Goal: Information Seeking & Learning: Check status

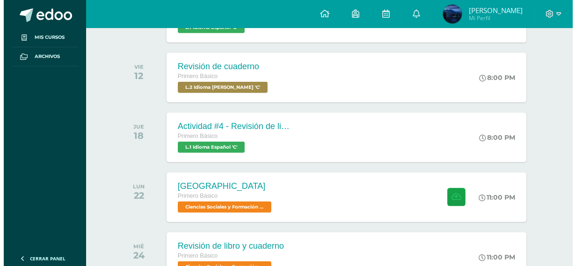
scroll to position [328, 0]
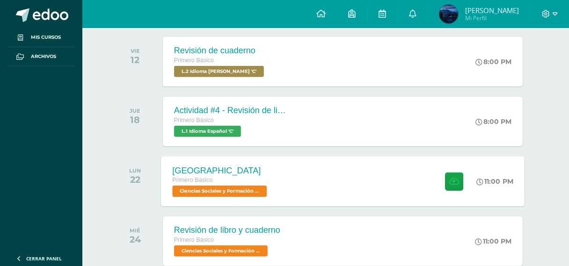
click at [364, 184] on div "[GEOGRAPHIC_DATA] Primero Básico Ciencias Sociales y Formación Ciudadana 'C' 11…" at bounding box center [343, 181] width 364 height 50
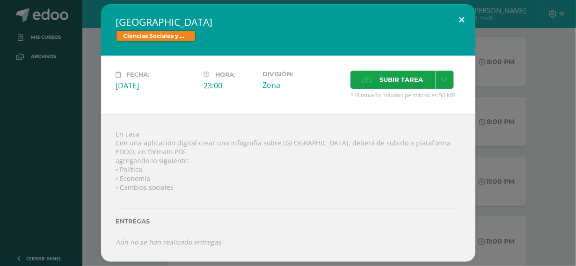
click at [458, 15] on button at bounding box center [462, 20] width 27 height 32
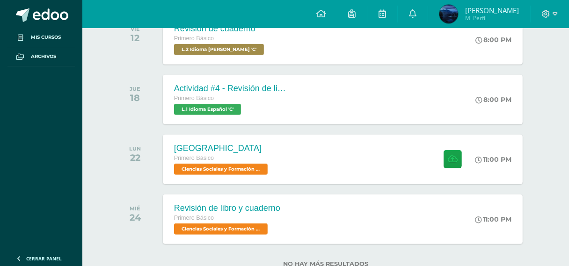
scroll to position [334, 0]
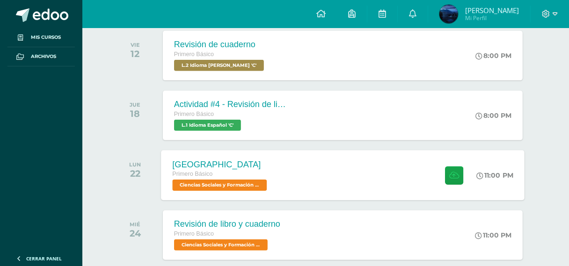
click at [349, 164] on div "Creta Primero Básico Ciencias Sociales y Formación Ciudadana 'C' 11:00 PM Creta…" at bounding box center [343, 175] width 364 height 50
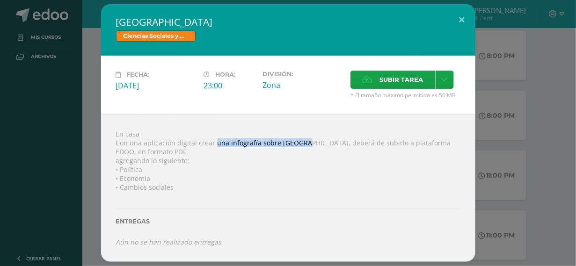
drag, startPoint x: 214, startPoint y: 140, endPoint x: 296, endPoint y: 140, distance: 81.9
click at [296, 140] on div "En casa Con una aplicación digital crear una infografía sobre Creta, deberá de …" at bounding box center [288, 188] width 374 height 148
copy div "una infografía sobre Creta,"
drag, startPoint x: 133, startPoint y: 162, endPoint x: 118, endPoint y: 159, distance: 15.3
click at [132, 162] on div "En casa Con una aplicación digital crear una infografía sobre Creta, deberá de …" at bounding box center [288, 188] width 374 height 148
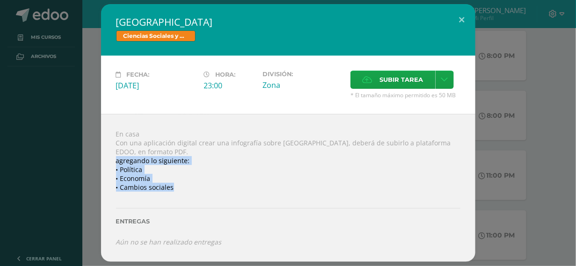
drag, startPoint x: 115, startPoint y: 159, endPoint x: 141, endPoint y: 164, distance: 26.2
click at [178, 185] on div "En casa Con una aplicación digital crear una infografía sobre Creta, deberá de …" at bounding box center [288, 188] width 374 height 148
copy div "agregando lo siguiente: • Política • Economía • Cambios sociales"
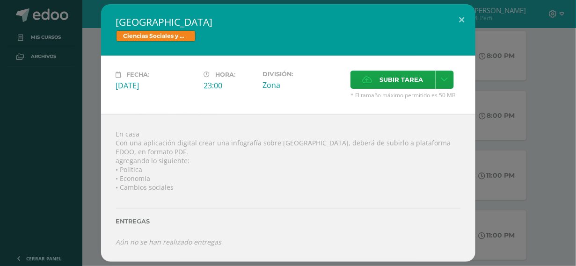
click at [374, 207] on div "Entregas" at bounding box center [288, 218] width 344 height 38
drag, startPoint x: 416, startPoint y: 141, endPoint x: 448, endPoint y: 146, distance: 32.2
click at [448, 146] on div "En casa Con una aplicación digital crear una infografía sobre Creta, deberá de …" at bounding box center [288, 188] width 374 height 148
copy div "en formato PDF."
drag, startPoint x: 460, startPoint y: 21, endPoint x: 463, endPoint y: 25, distance: 6.0
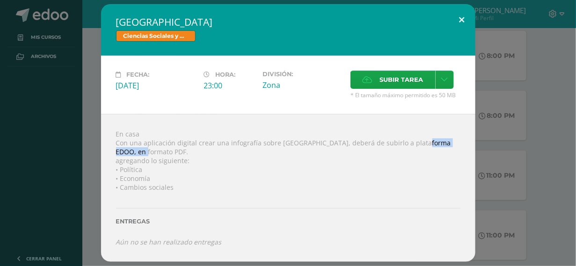
click at [460, 21] on button at bounding box center [462, 20] width 27 height 32
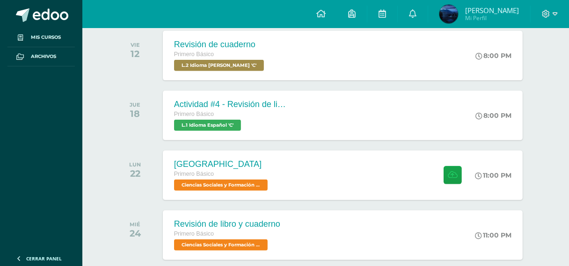
scroll to position [381, 0]
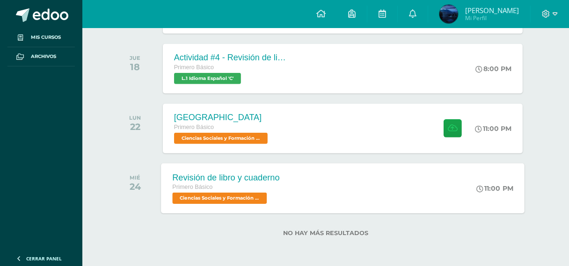
click at [258, 168] on div "Revisión de libro y cuaderno Primero Básico Ciencias Sociales y Formación Ciuda…" at bounding box center [226, 188] width 130 height 50
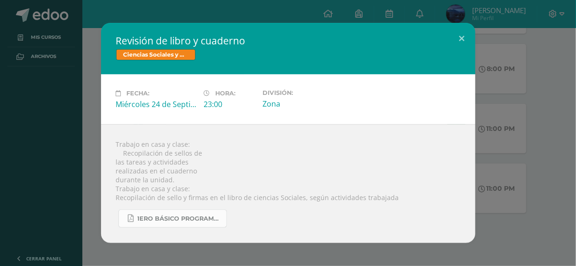
click at [204, 221] on span "1ero Básico programación.pdf" at bounding box center [180, 218] width 84 height 7
click at [466, 39] on button at bounding box center [462, 39] width 27 height 32
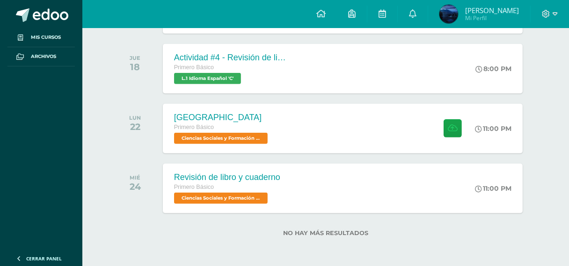
click at [472, 15] on span "Helen Dayana Mi Perfil" at bounding box center [479, 14] width 83 height 19
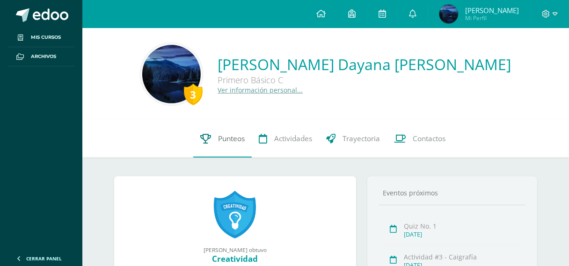
click at [212, 141] on link "Punteos" at bounding box center [222, 138] width 59 height 37
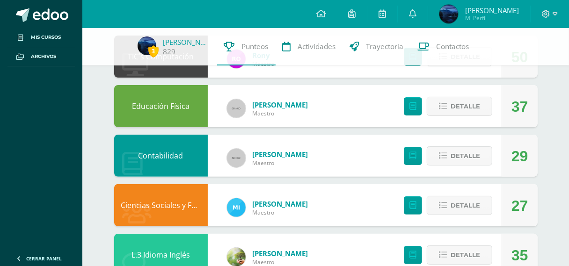
scroll to position [140, 0]
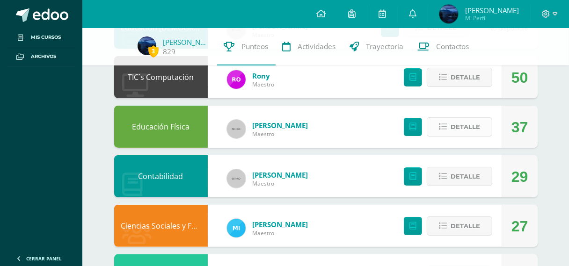
click at [453, 125] on span "Detalle" at bounding box center [465, 126] width 29 height 17
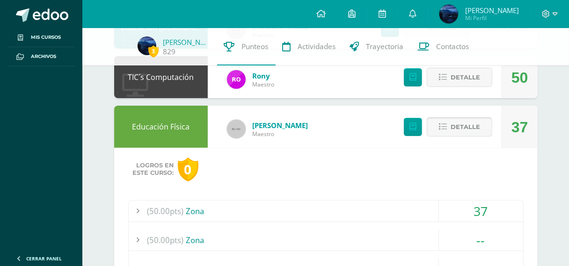
click at [453, 125] on span "Detalle" at bounding box center [465, 126] width 29 height 17
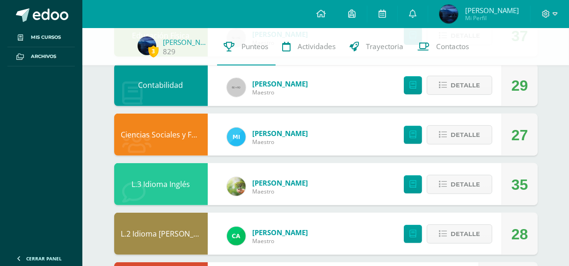
scroll to position [234, 0]
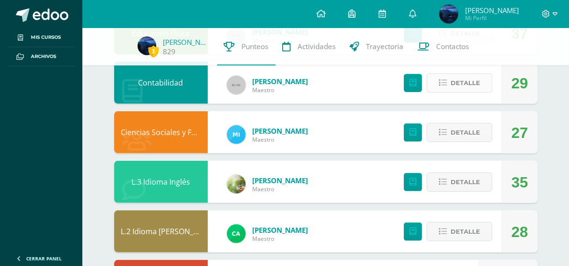
click at [447, 87] on icon at bounding box center [443, 83] width 8 height 8
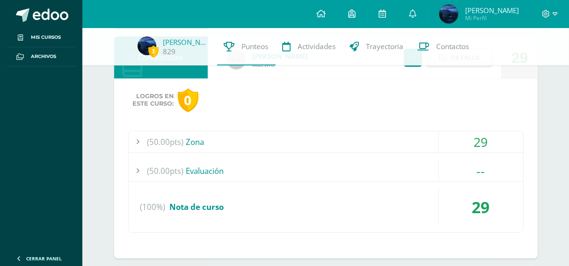
scroll to position [281, 0]
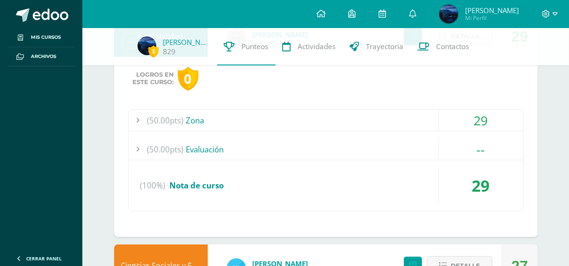
click at [242, 121] on div "(50.00pts) Zona" at bounding box center [326, 120] width 395 height 21
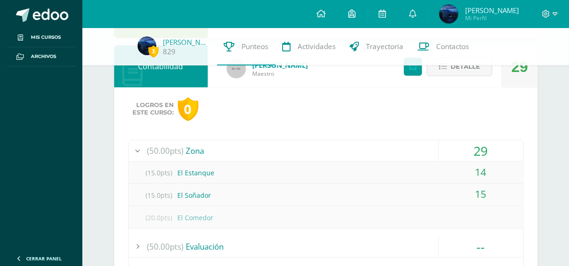
scroll to position [234, 0]
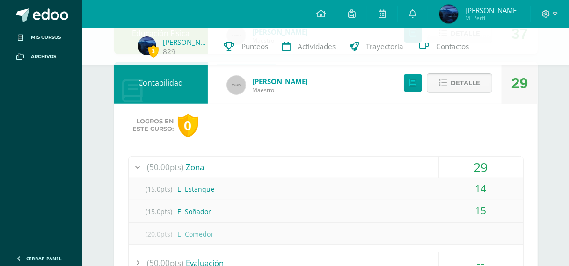
click at [444, 82] on icon at bounding box center [443, 83] width 8 height 8
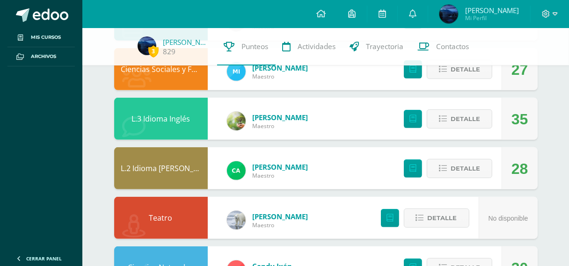
scroll to position [281, 0]
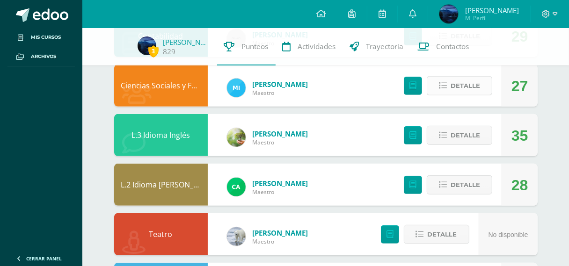
click at [461, 90] on span "Detalle" at bounding box center [465, 85] width 29 height 17
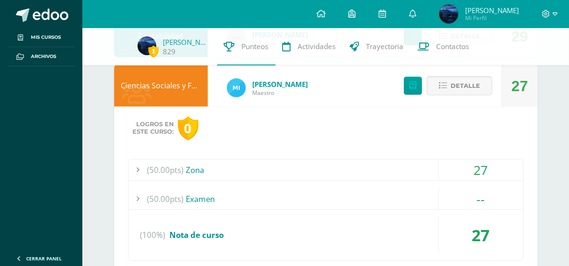
click at [272, 163] on div "(50.00pts) Zona" at bounding box center [326, 170] width 395 height 21
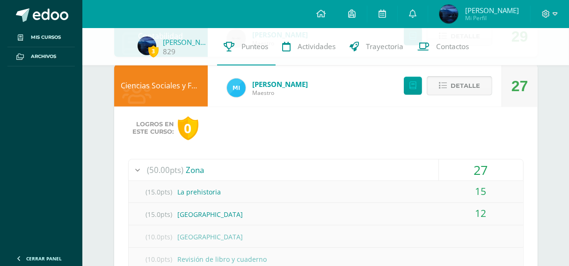
click at [462, 92] on span "Detalle" at bounding box center [465, 85] width 29 height 17
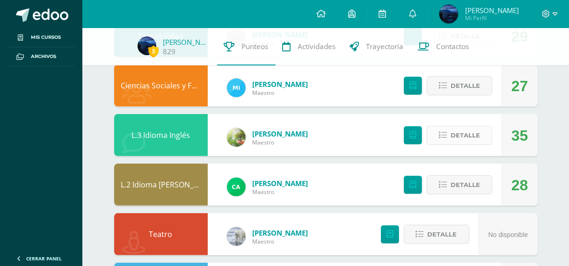
click at [452, 142] on span "Detalle" at bounding box center [465, 135] width 29 height 17
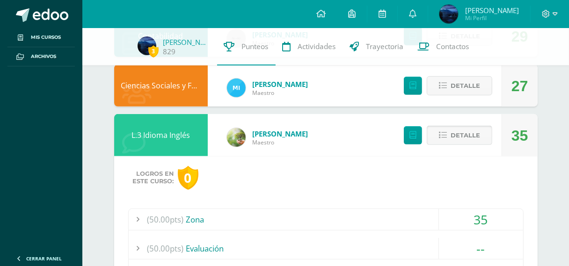
scroll to position [328, 0]
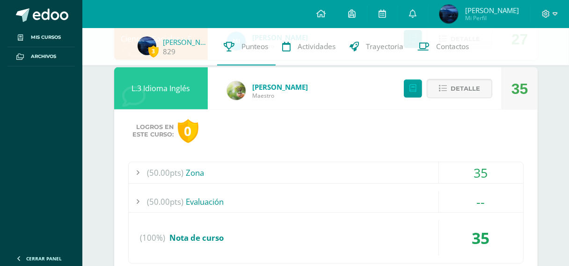
click at [242, 177] on div "(50.00pts) Zona" at bounding box center [326, 172] width 395 height 21
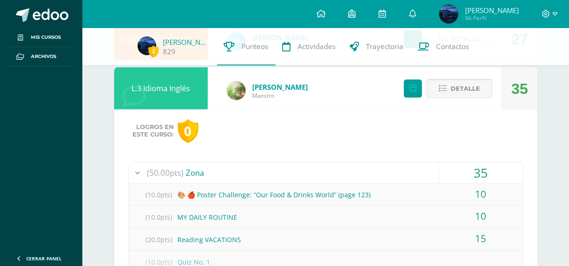
click at [451, 89] on button "Detalle" at bounding box center [460, 88] width 66 height 19
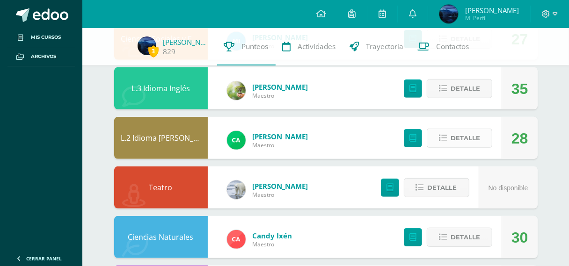
click at [456, 135] on span "Detalle" at bounding box center [465, 138] width 29 height 17
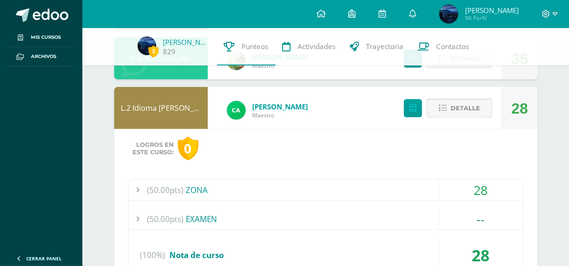
scroll to position [374, 0]
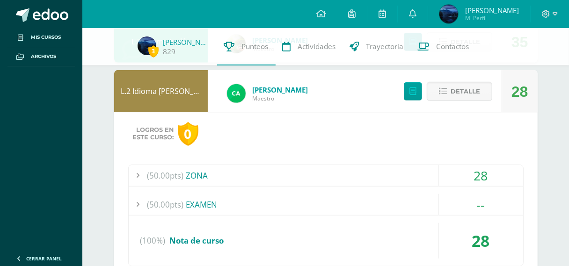
click at [239, 174] on div "(50.00pts) ZONA" at bounding box center [326, 175] width 395 height 21
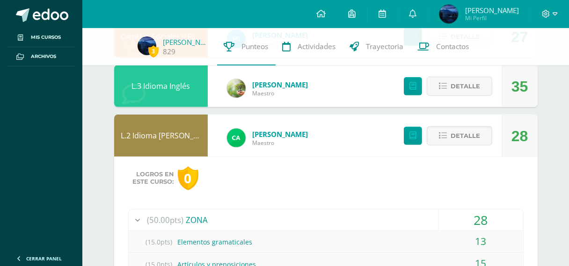
scroll to position [328, 0]
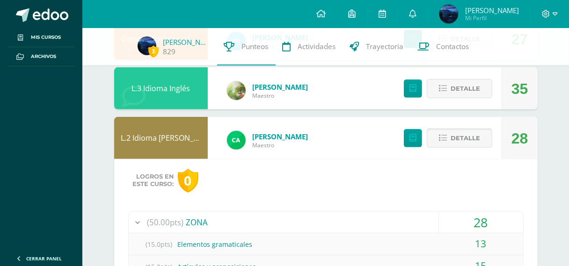
click at [478, 142] on span "Detalle" at bounding box center [465, 138] width 29 height 17
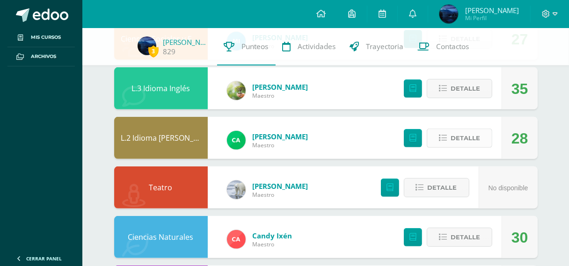
scroll to position [374, 0]
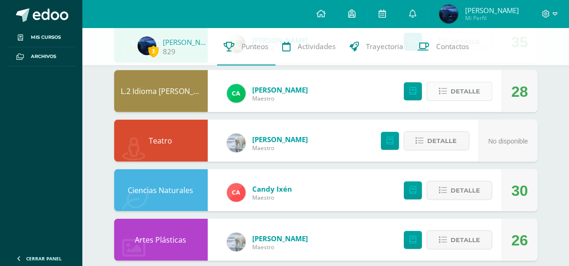
click at [468, 94] on span "Detalle" at bounding box center [465, 91] width 29 height 17
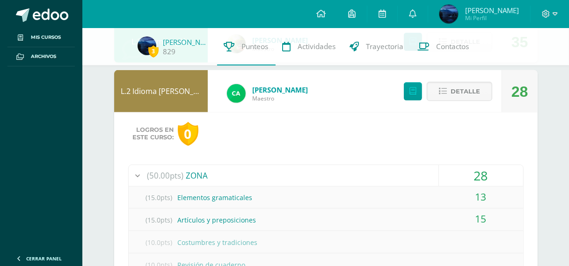
click at [435, 178] on div "(50.00pts) ZONA" at bounding box center [326, 175] width 395 height 21
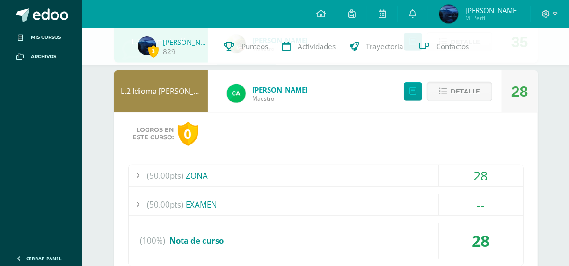
click at [435, 178] on div "(50.00pts) ZONA" at bounding box center [326, 175] width 395 height 21
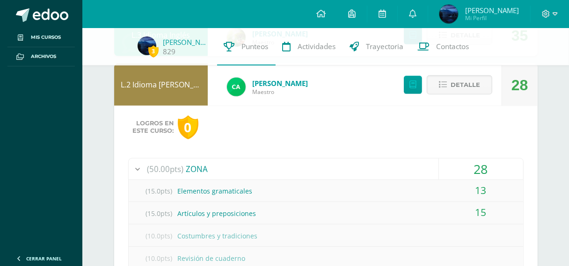
scroll to position [328, 0]
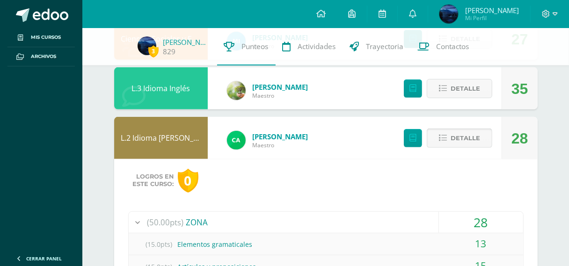
click at [459, 141] on span "Detalle" at bounding box center [465, 138] width 29 height 17
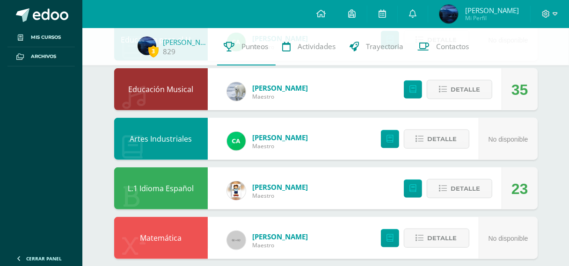
scroll to position [636, 0]
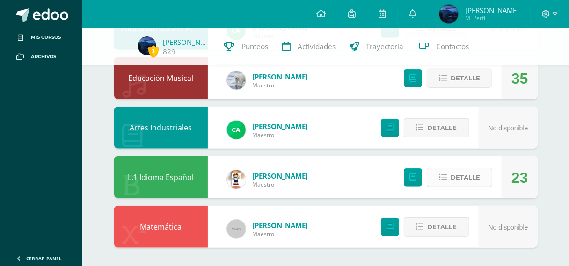
click at [448, 175] on button "Detalle" at bounding box center [460, 177] width 66 height 19
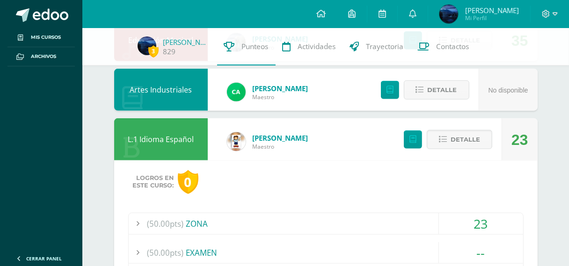
scroll to position [776, 0]
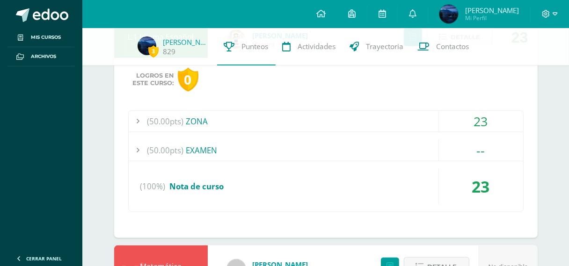
click at [226, 112] on div "(50.00pts) ZONA" at bounding box center [326, 121] width 395 height 21
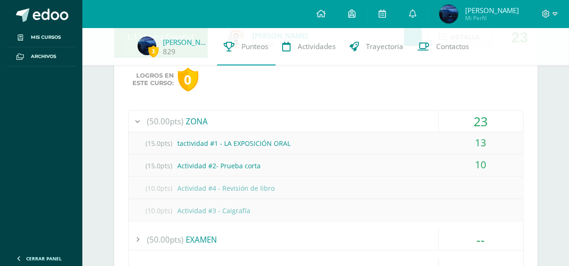
click at [377, 183] on div "(10.0pts) Actividad #4 - Revisión de libro" at bounding box center [326, 188] width 395 height 21
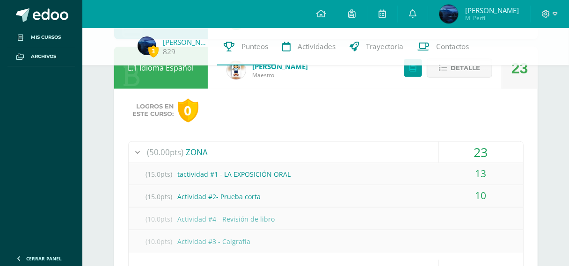
scroll to position [729, 0]
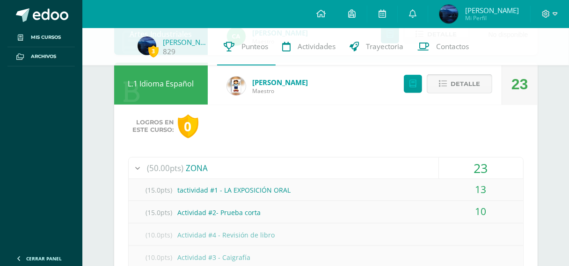
click at [452, 74] on div "Detalle" at bounding box center [446, 84] width 112 height 42
click at [453, 87] on span "Detalle" at bounding box center [465, 83] width 29 height 17
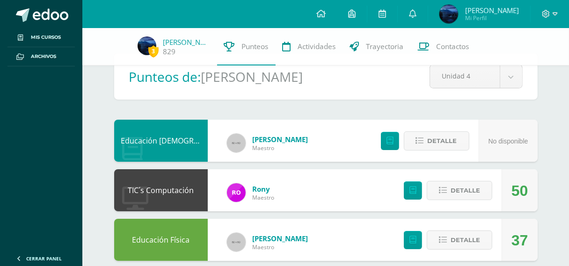
scroll to position [0, 0]
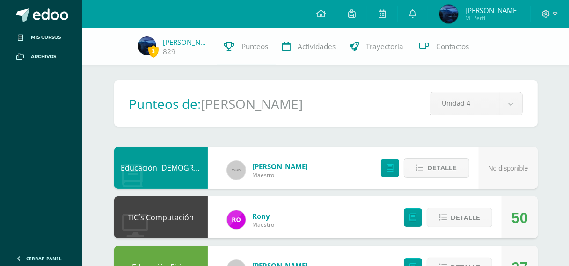
click at [287, 102] on h1 "[PERSON_NAME]" at bounding box center [252, 104] width 102 height 18
drag, startPoint x: 212, startPoint y: 116, endPoint x: 319, endPoint y: 109, distance: 106.5
click at [319, 109] on div "Punteos de: [PERSON_NAME] Unidad 4 Unidad 1 Unidad 2 Unidad 3 Unidad 4" at bounding box center [325, 104] width 401 height 24
click at [322, 103] on div "Punteos de: [PERSON_NAME]" at bounding box center [225, 104] width 201 height 18
